Goal: Task Accomplishment & Management: Use online tool/utility

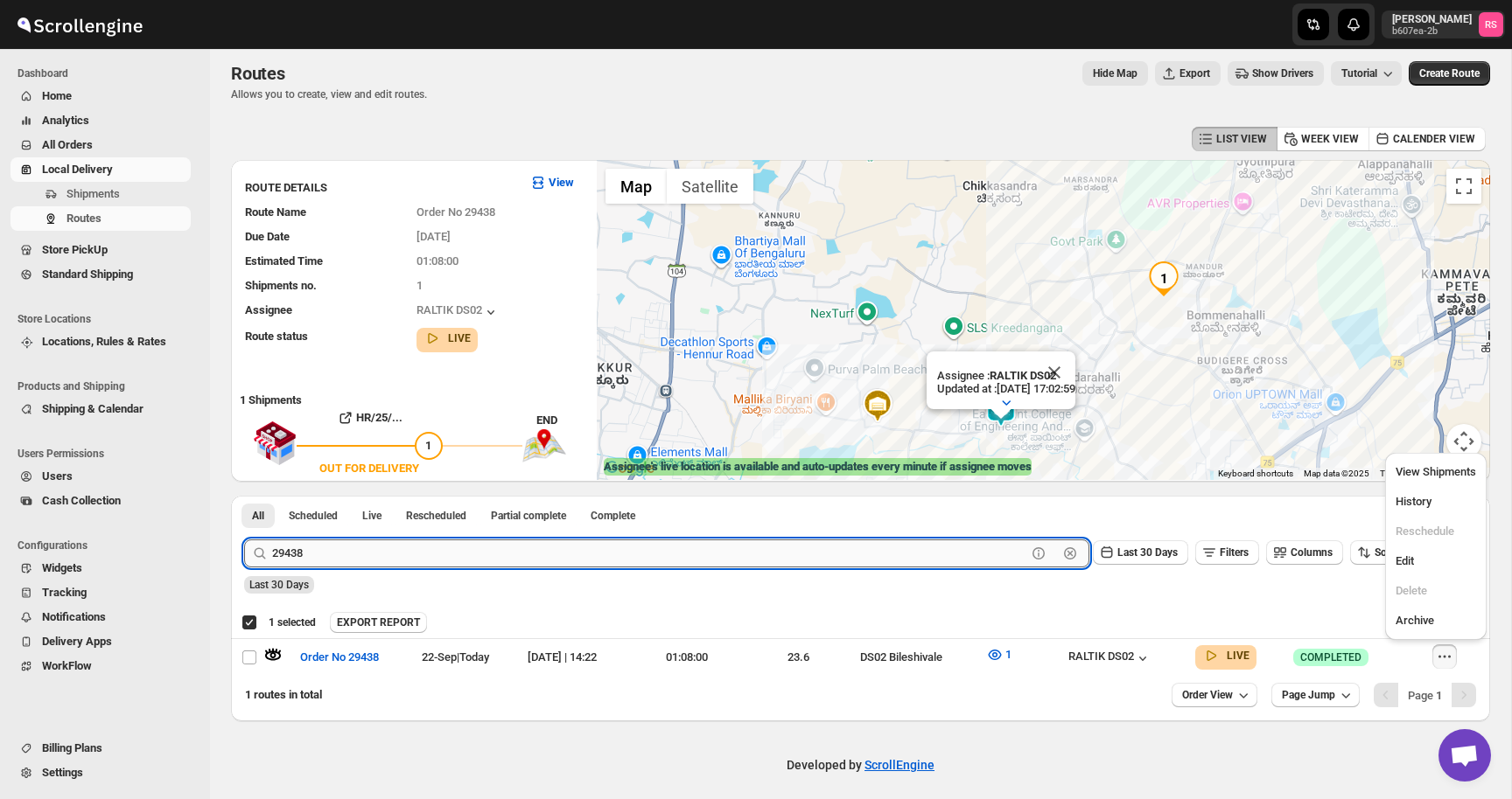
click at [327, 554] on input "29438" at bounding box center [649, 554] width 755 height 28
type input "29444"
click at [244, 496] on button "Submit" at bounding box center [268, 505] width 49 height 19
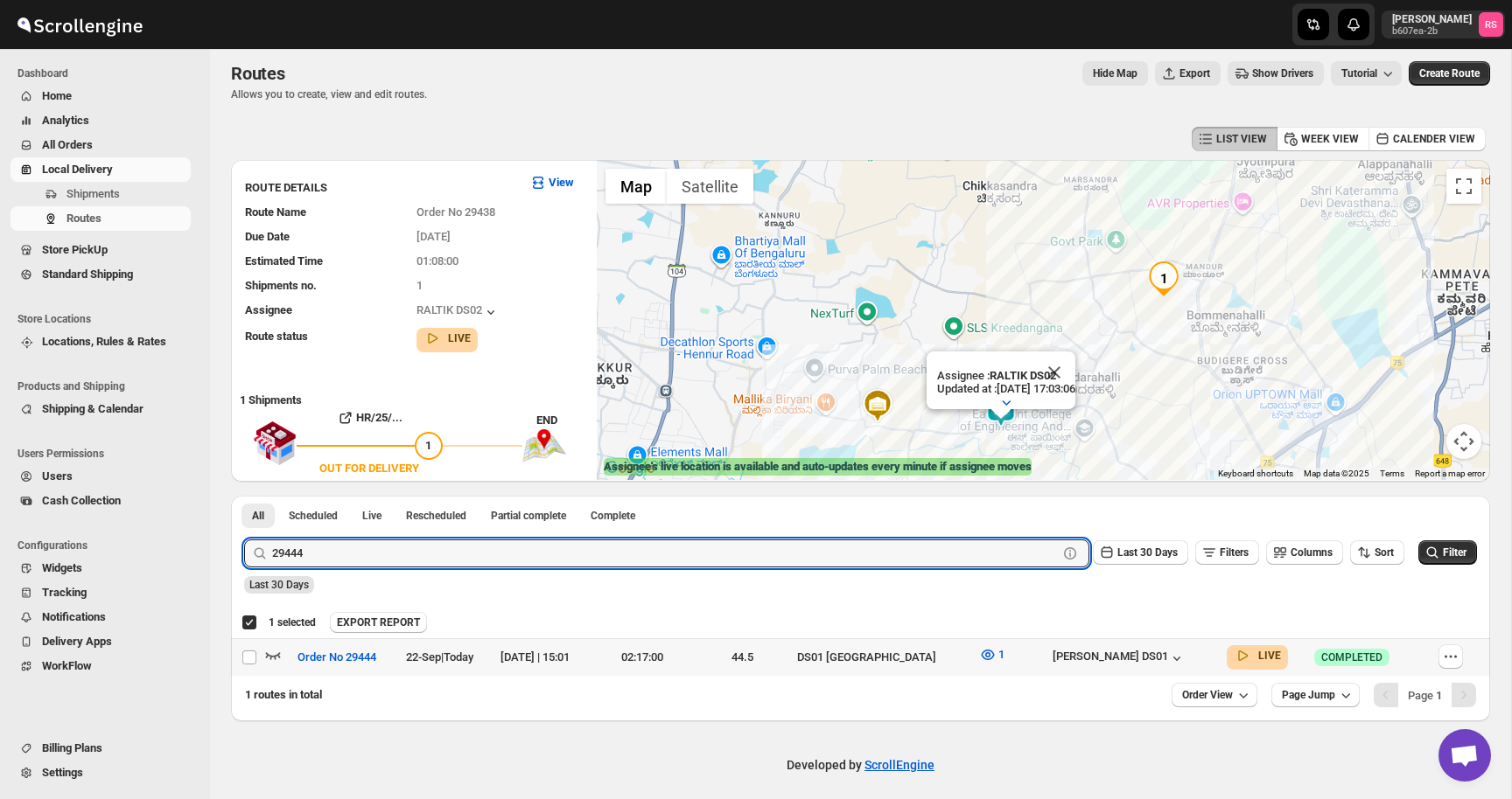
click at [270, 656] on icon "button" at bounding box center [274, 655] width 15 height 7
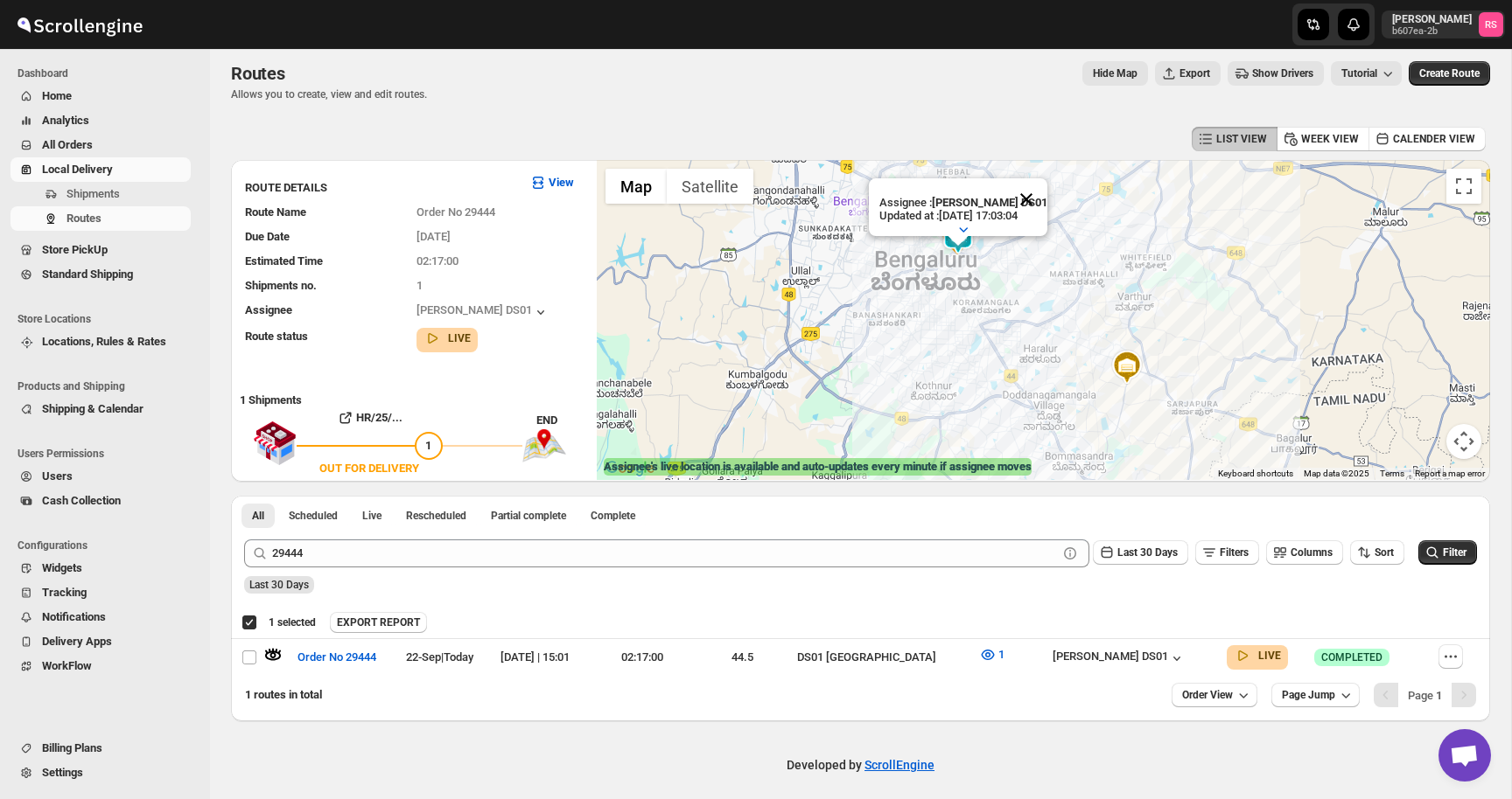
click at [1038, 201] on button "Close" at bounding box center [1025, 199] width 42 height 42
click at [966, 229] on img at bounding box center [957, 236] width 35 height 35
click at [961, 239] on img at bounding box center [957, 236] width 35 height 35
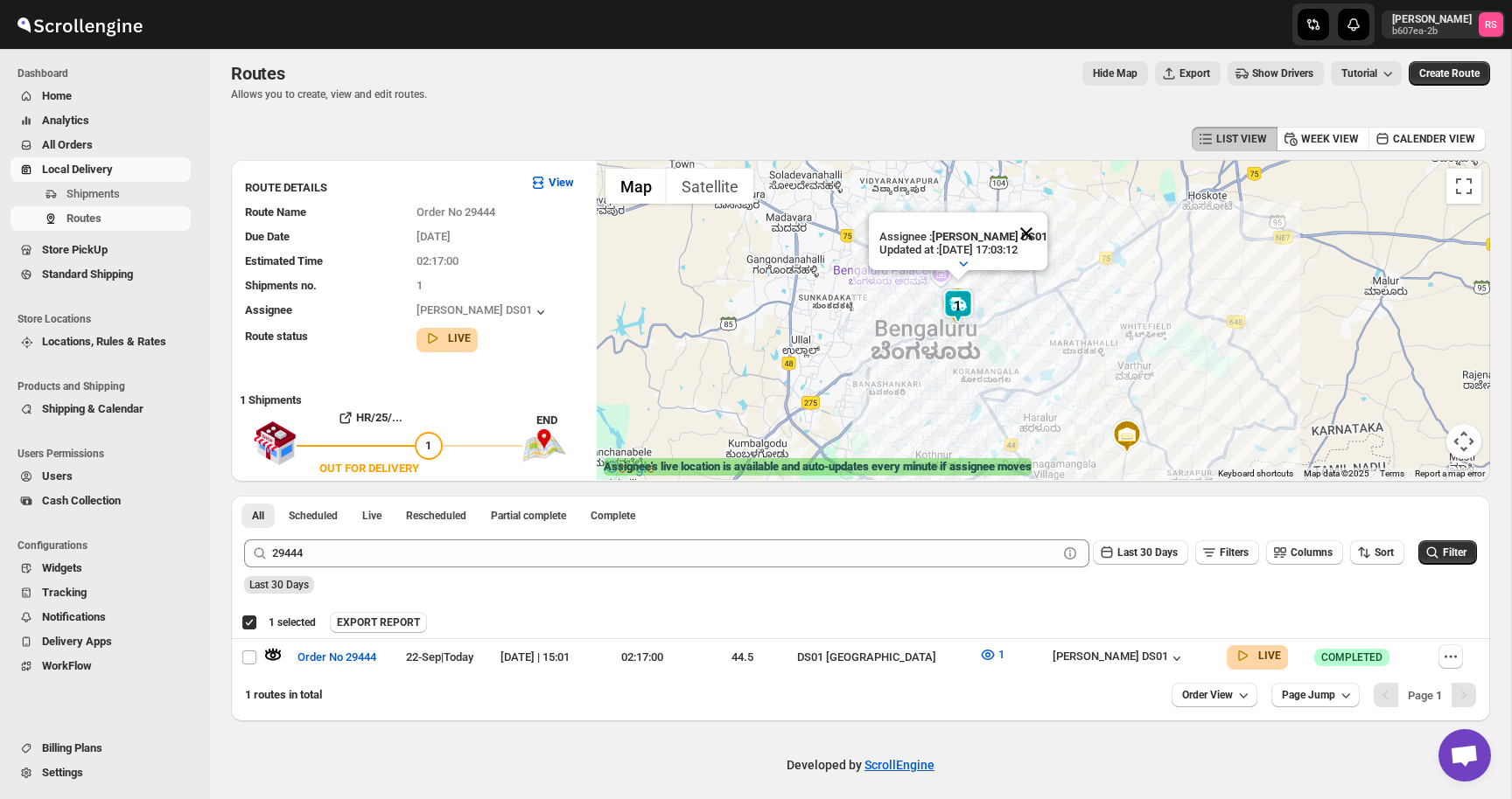
click at [1029, 231] on button "Close" at bounding box center [1025, 233] width 42 height 42
click at [1151, 669] on td "[PERSON_NAME] DS01" at bounding box center [1134, 658] width 174 height 37
checkbox input "false"
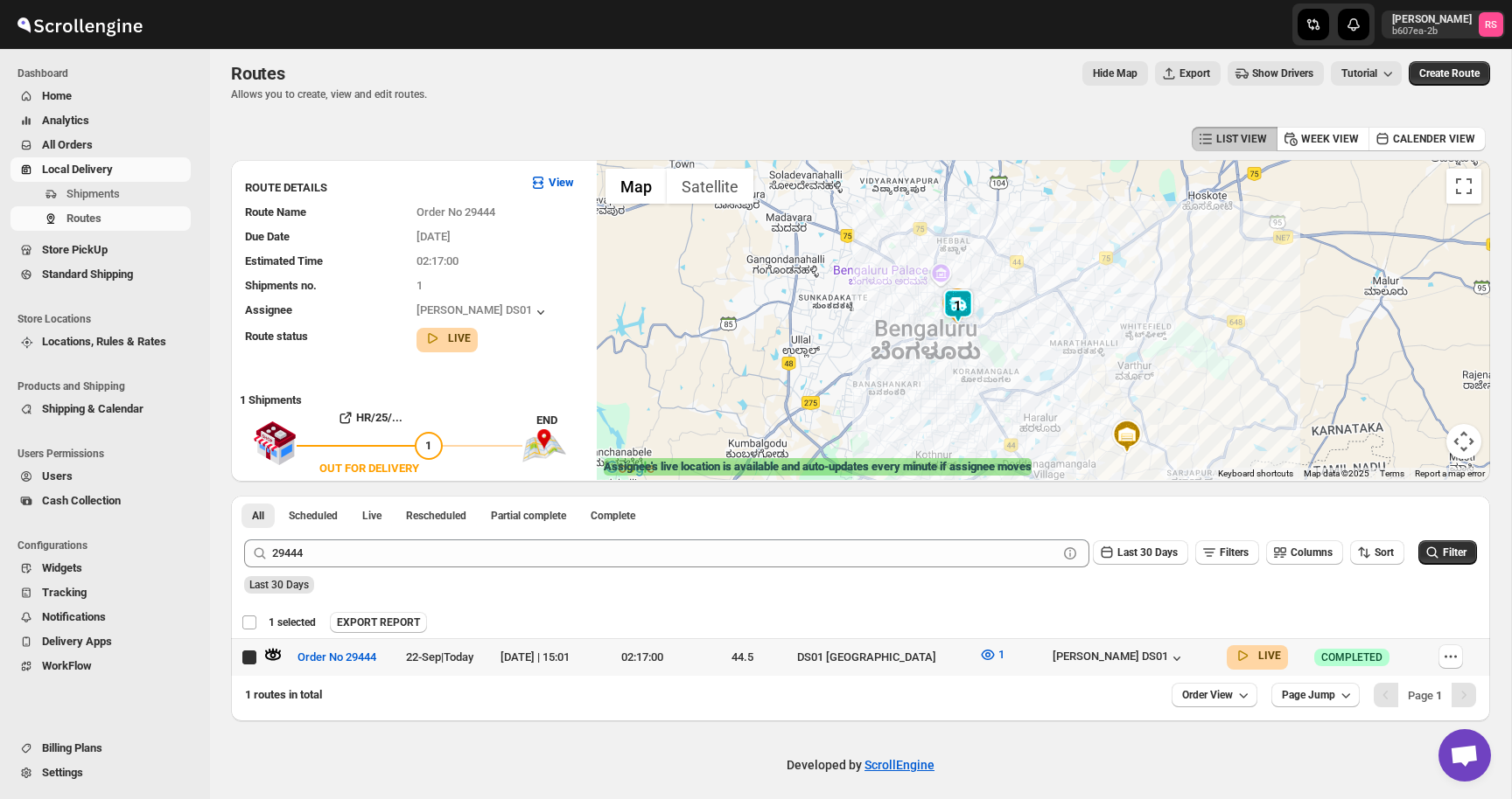
checkbox input "true"
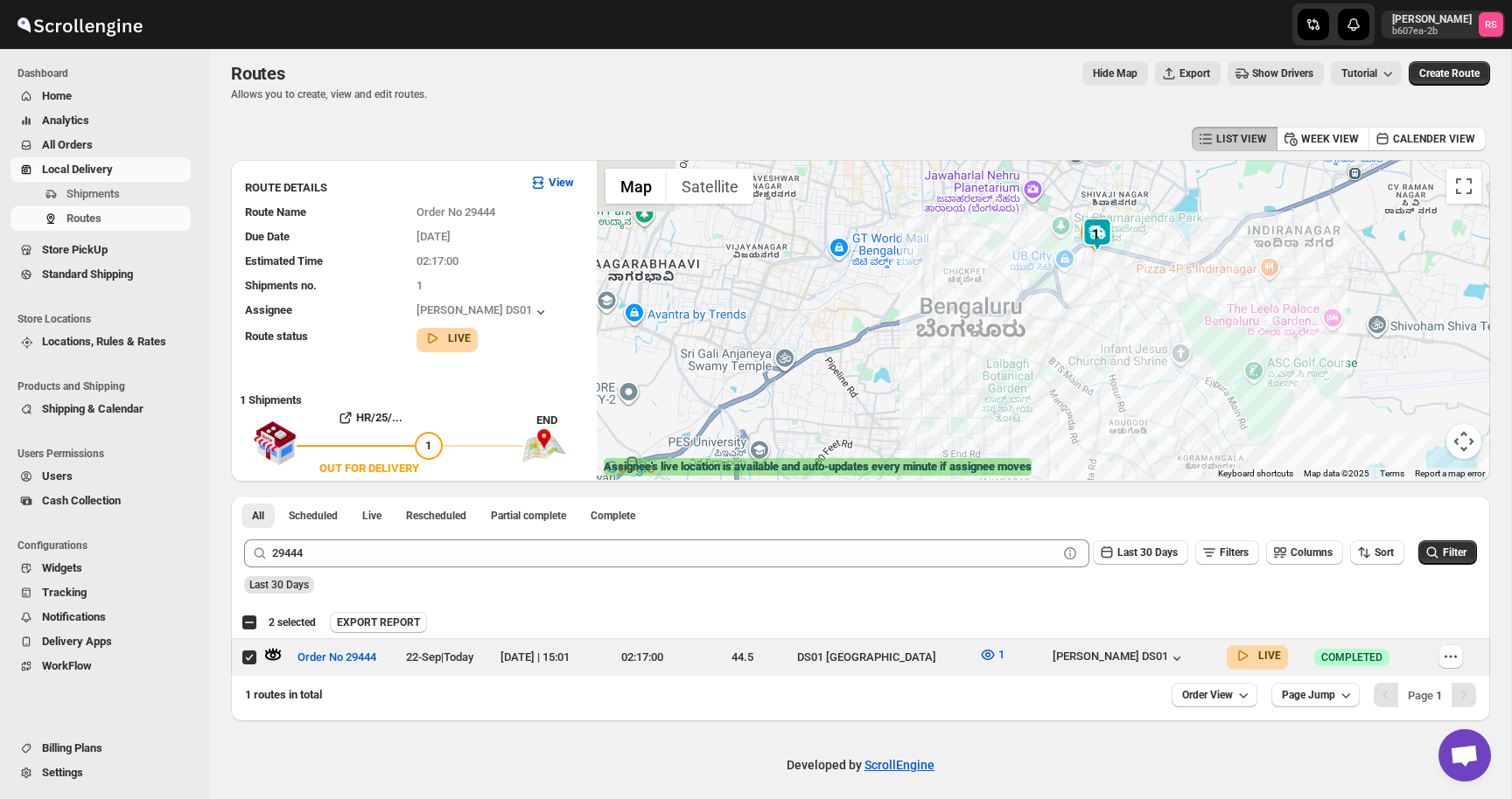
drag, startPoint x: 959, startPoint y: 321, endPoint x: 1138, endPoint y: 213, distance: 209.1
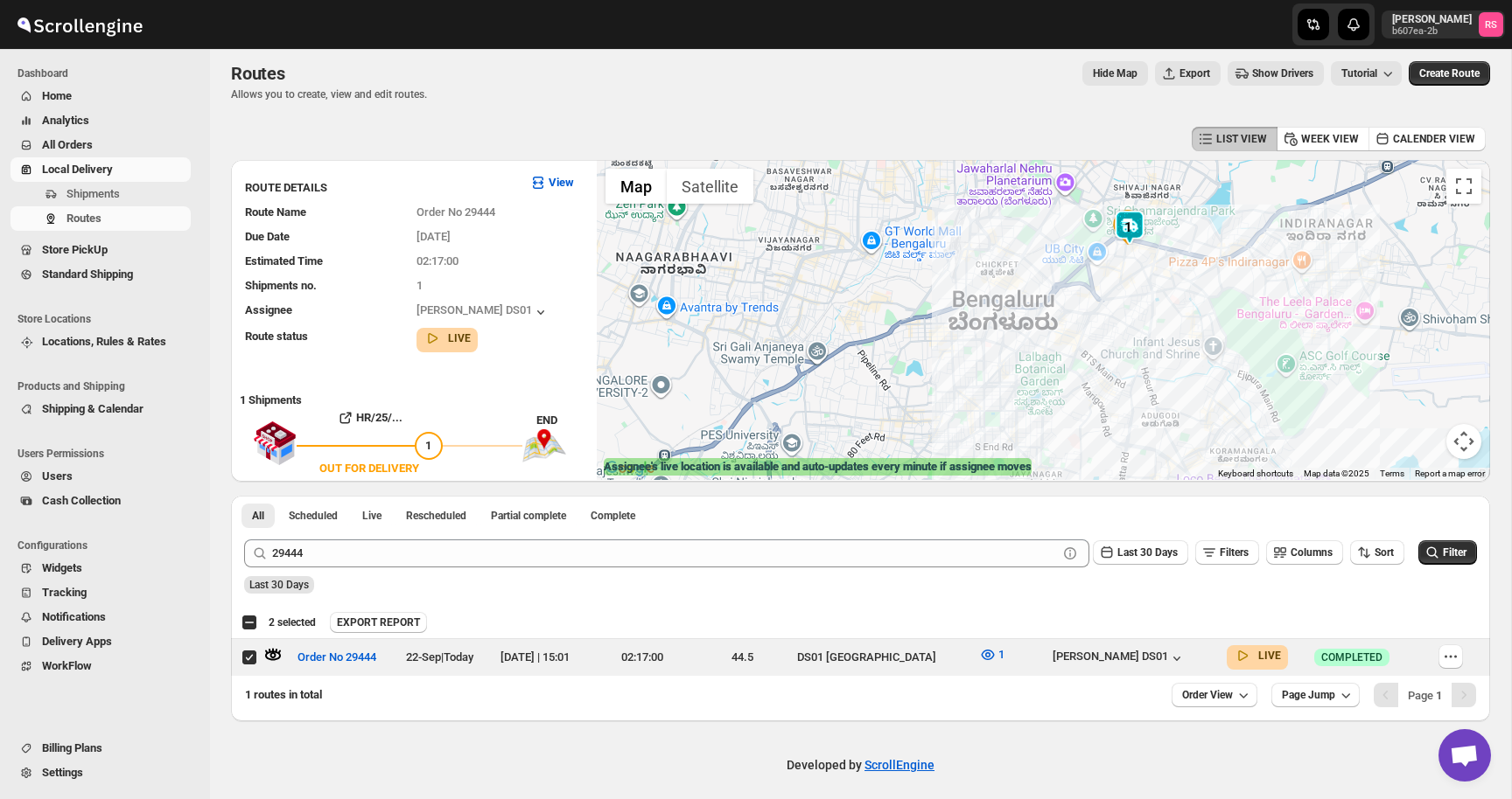
drag, startPoint x: 1127, startPoint y: 229, endPoint x: 1263, endPoint y: 192, distance: 140.9
click at [1147, 210] on img at bounding box center [1129, 227] width 35 height 35
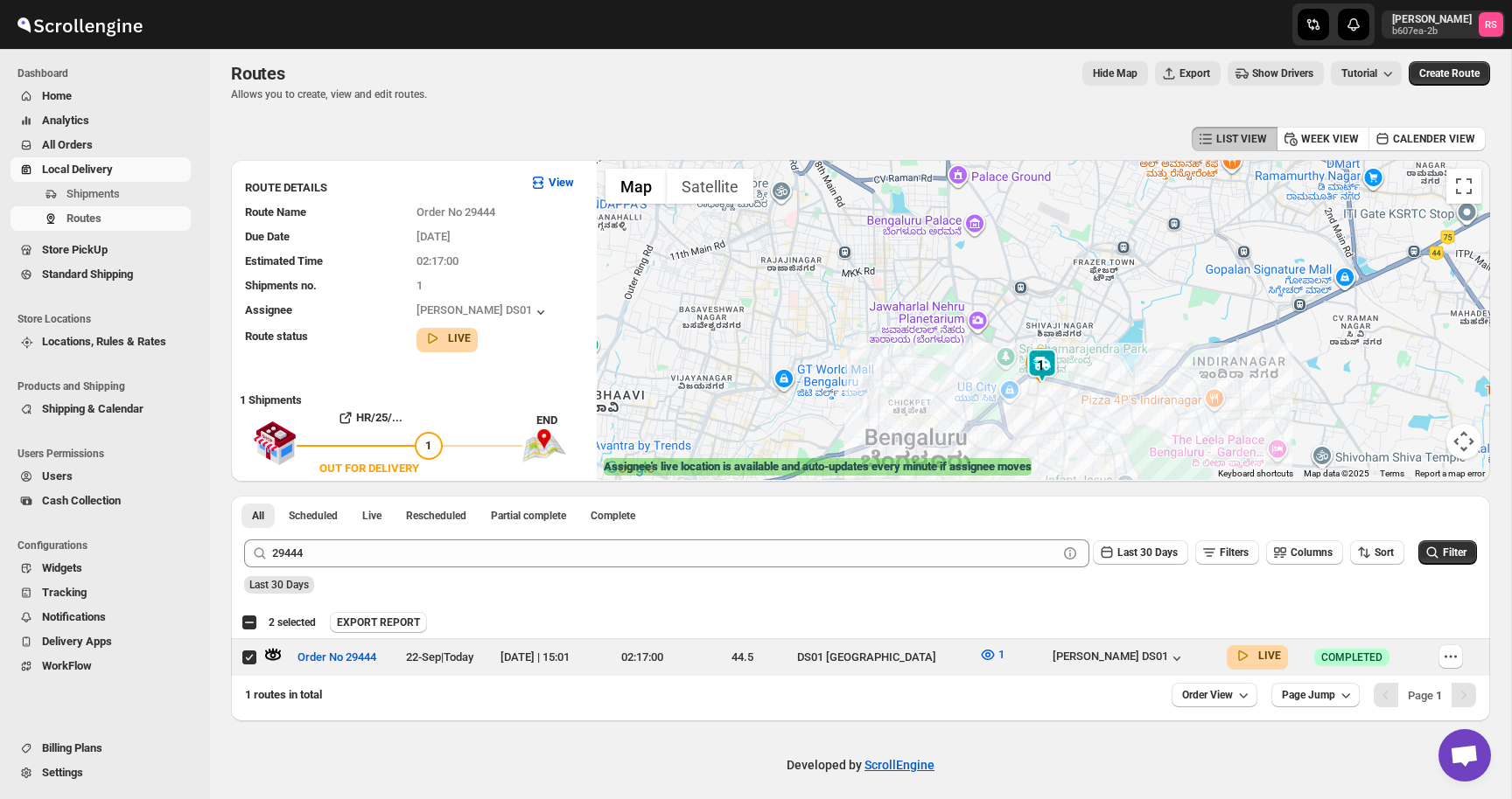
drag, startPoint x: 1263, startPoint y: 192, endPoint x: 1006, endPoint y: 377, distance: 316.7
click at [1006, 377] on div at bounding box center [1043, 319] width 894 height 320
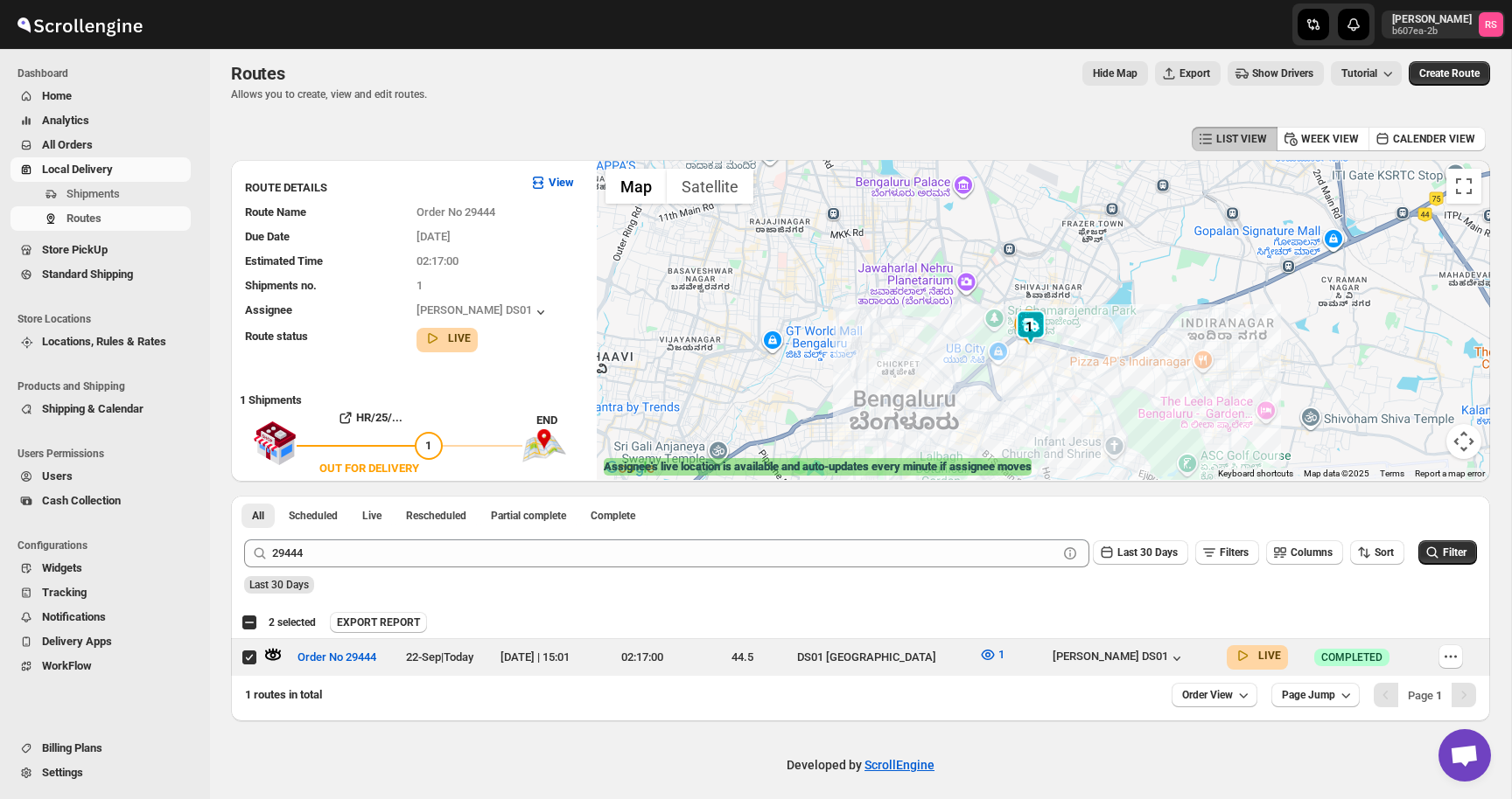
drag, startPoint x: 1006, startPoint y: 377, endPoint x: 994, endPoint y: 336, distance: 42.7
click at [994, 336] on div at bounding box center [1043, 319] width 894 height 320
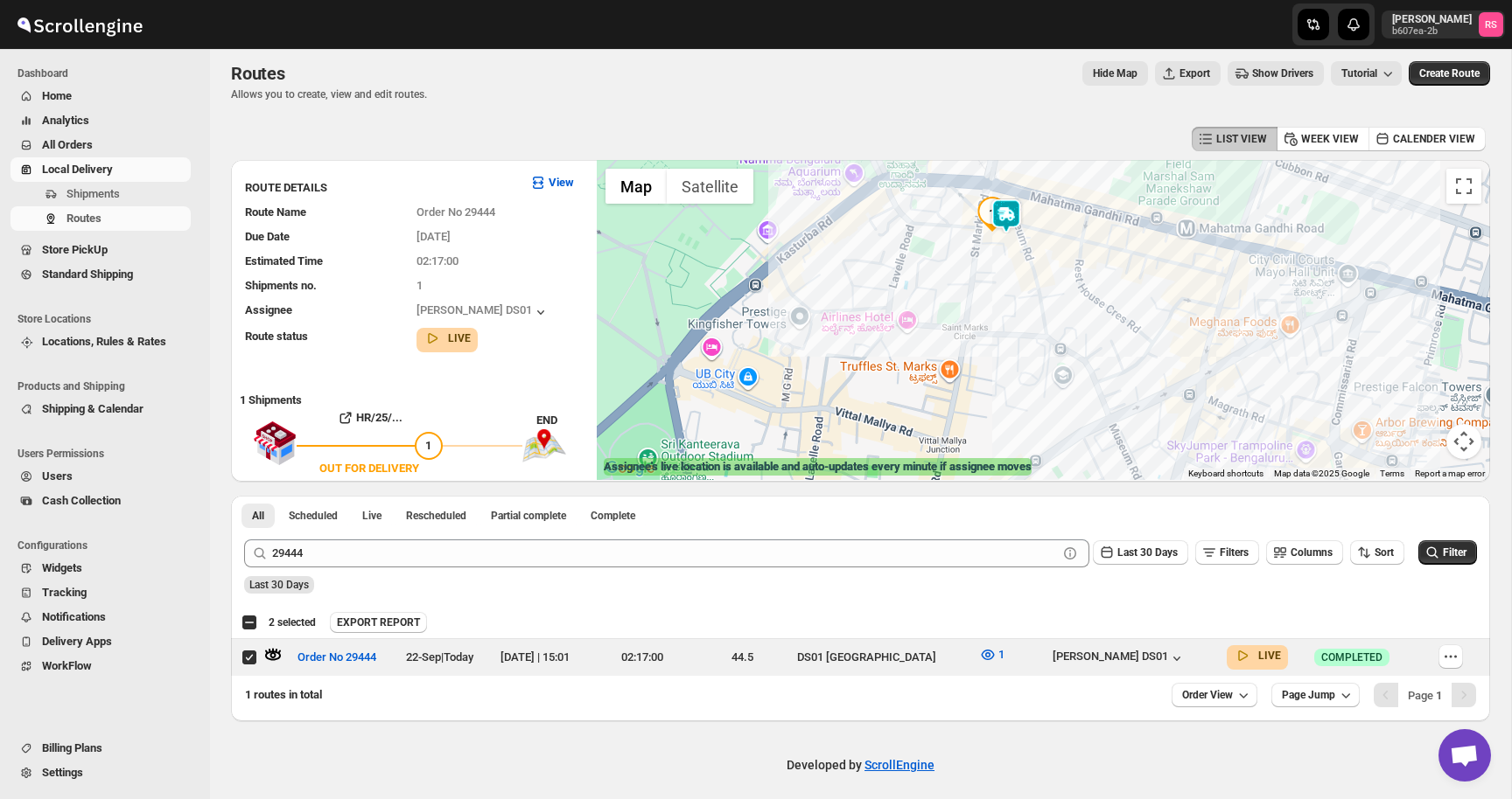
drag, startPoint x: 979, startPoint y: 257, endPoint x: 979, endPoint y: 305, distance: 48.0
click at [979, 305] on div at bounding box center [1043, 319] width 894 height 320
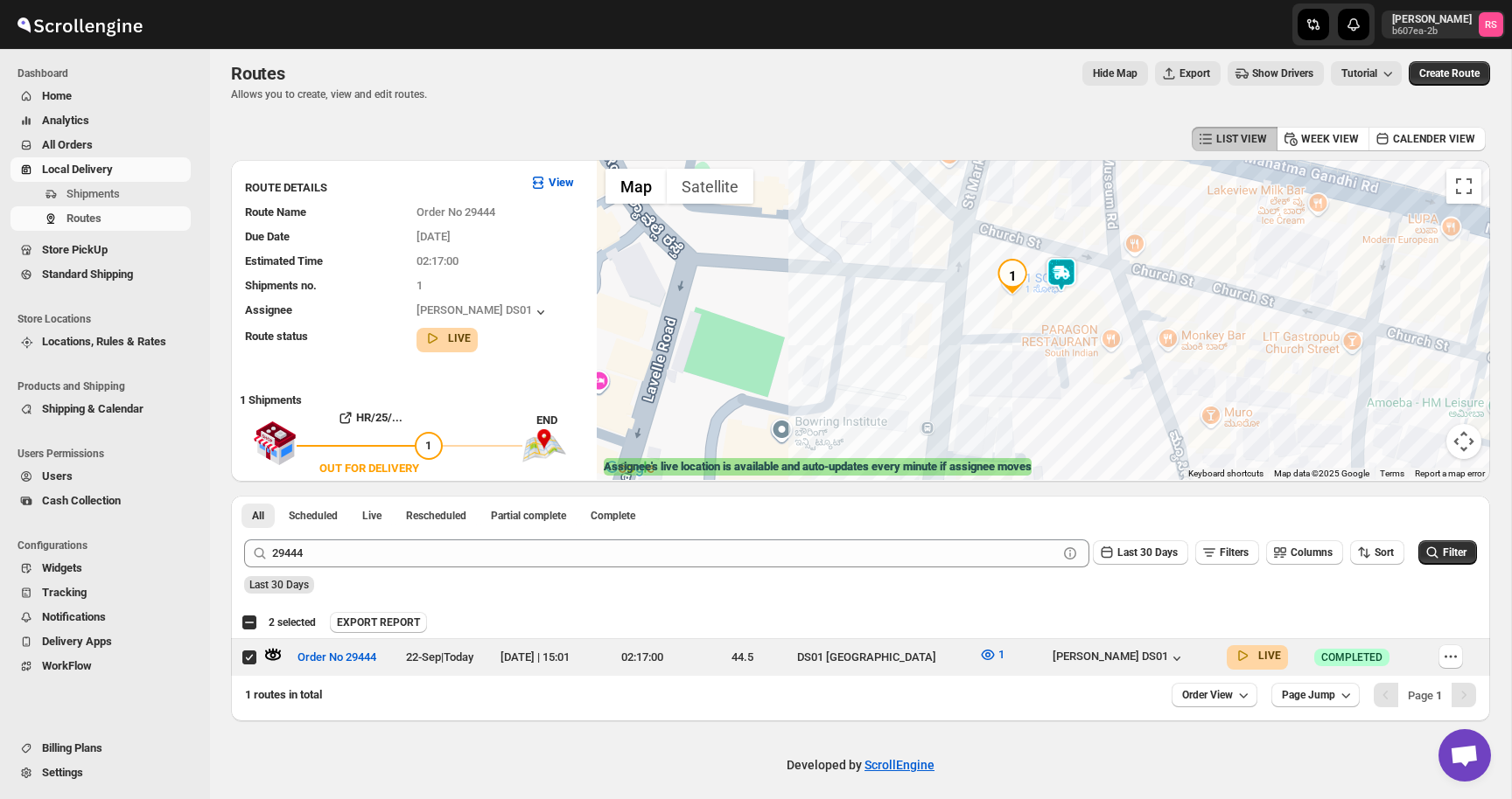
drag, startPoint x: 979, startPoint y: 305, endPoint x: 959, endPoint y: 422, distance: 118.7
click at [959, 422] on div at bounding box center [1043, 319] width 894 height 320
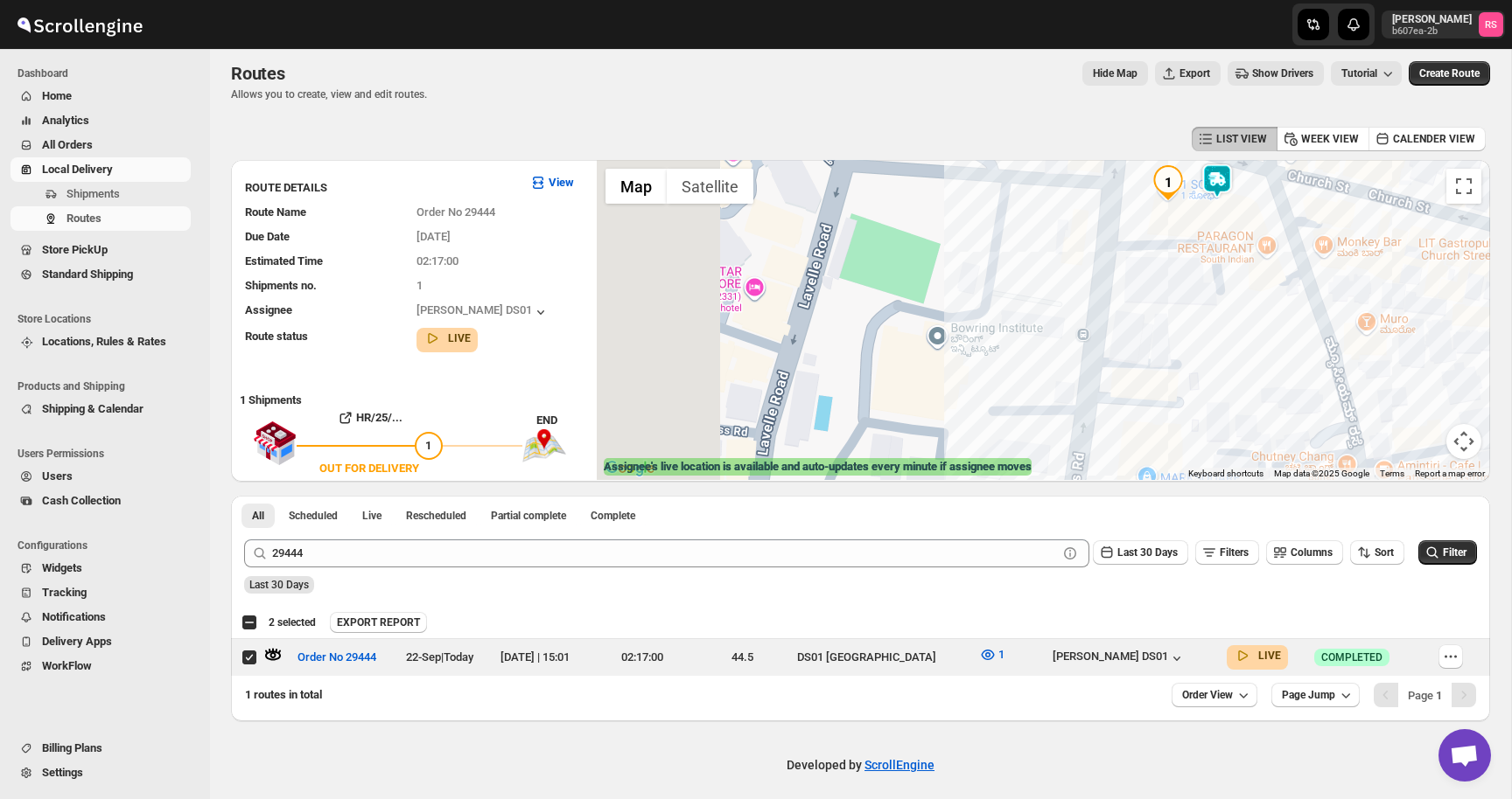
drag, startPoint x: 1032, startPoint y: 342, endPoint x: 1210, endPoint y: 235, distance: 207.7
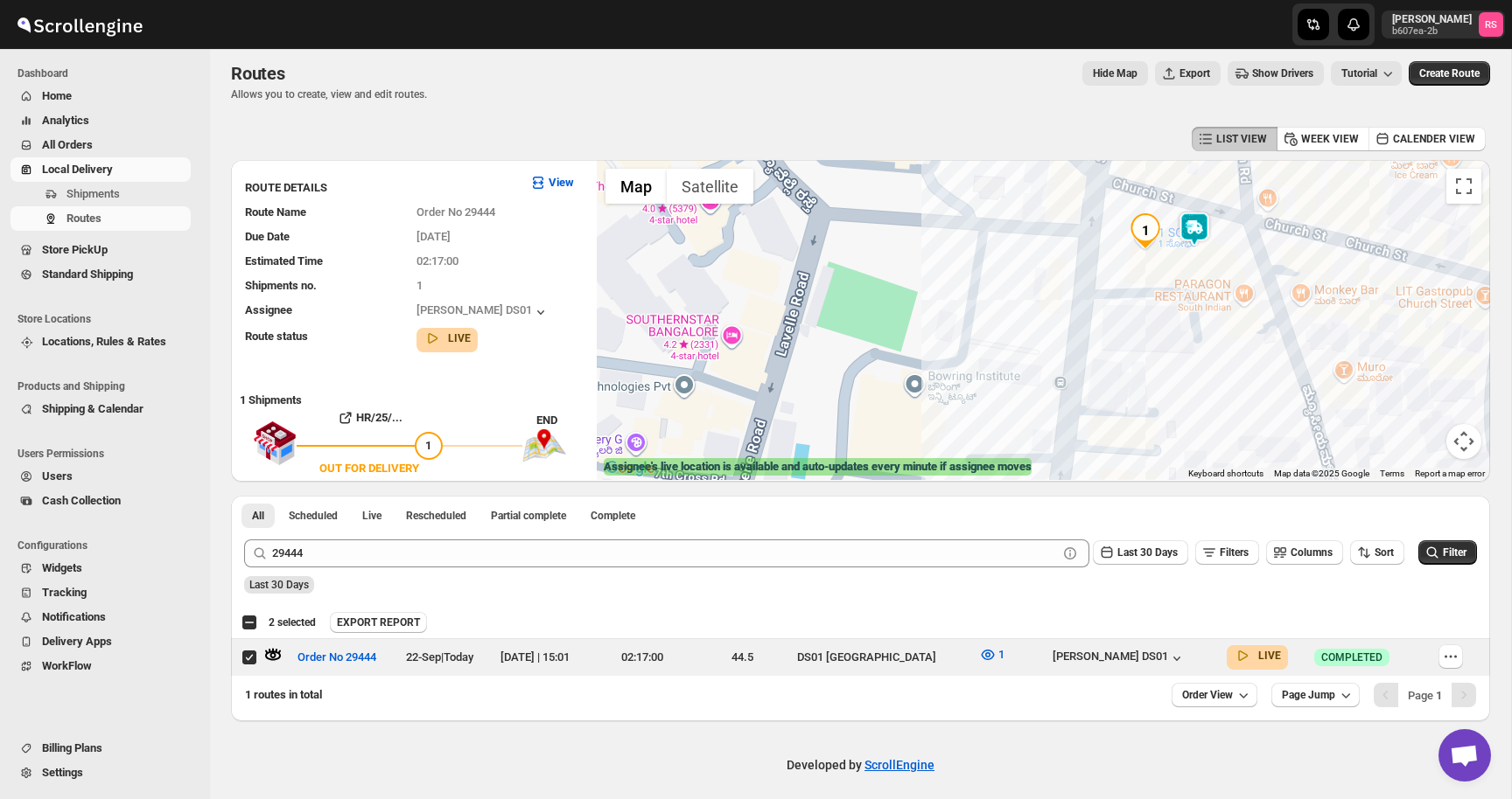
drag, startPoint x: 1206, startPoint y: 239, endPoint x: 1123, endPoint y: 328, distance: 121.7
click at [1123, 328] on div at bounding box center [1043, 319] width 894 height 320
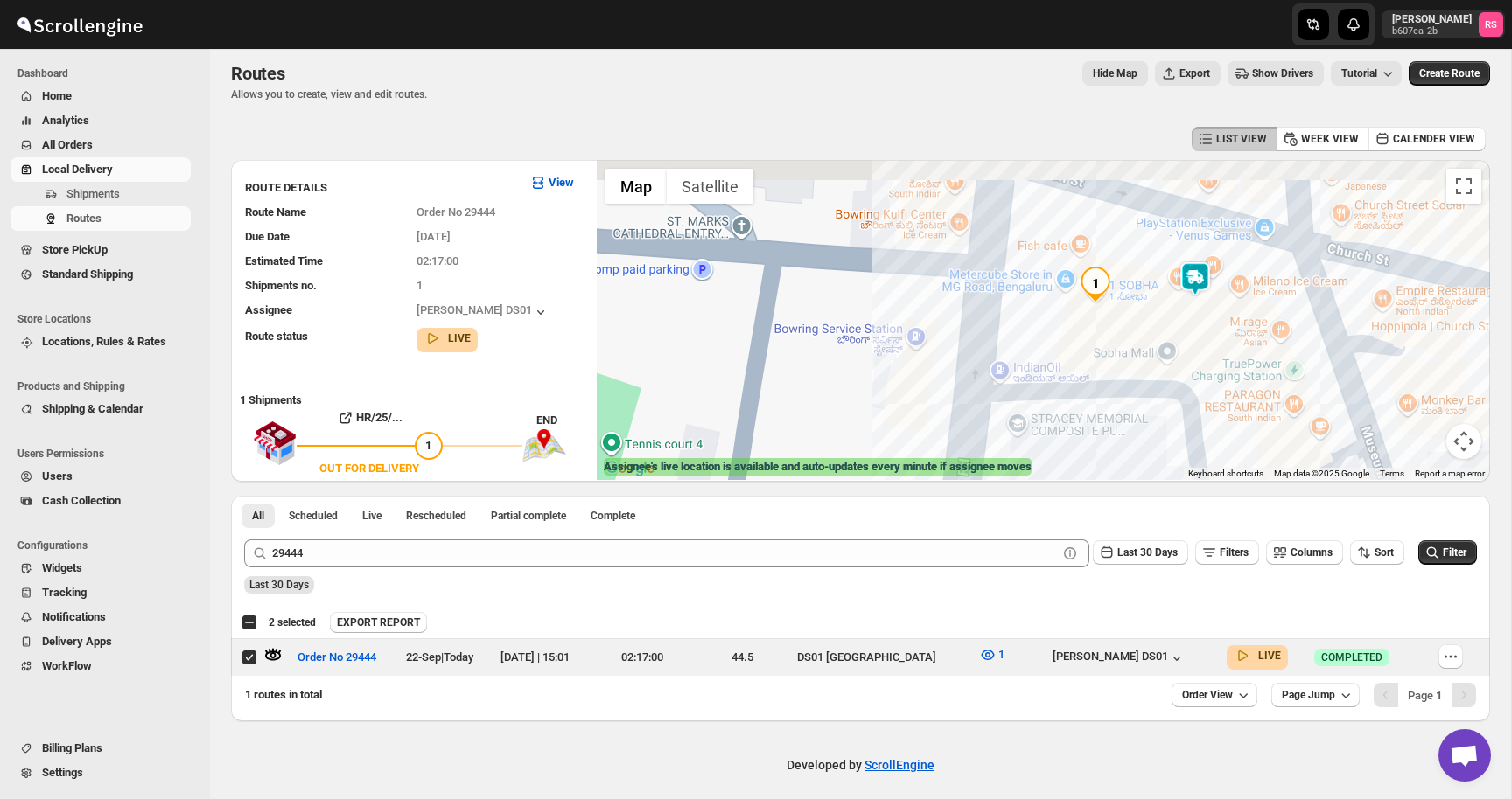
drag, startPoint x: 1123, startPoint y: 328, endPoint x: 1097, endPoint y: 405, distance: 81.3
click at [1097, 405] on div at bounding box center [1043, 319] width 894 height 320
